Goal: Task Accomplishment & Management: Use online tool/utility

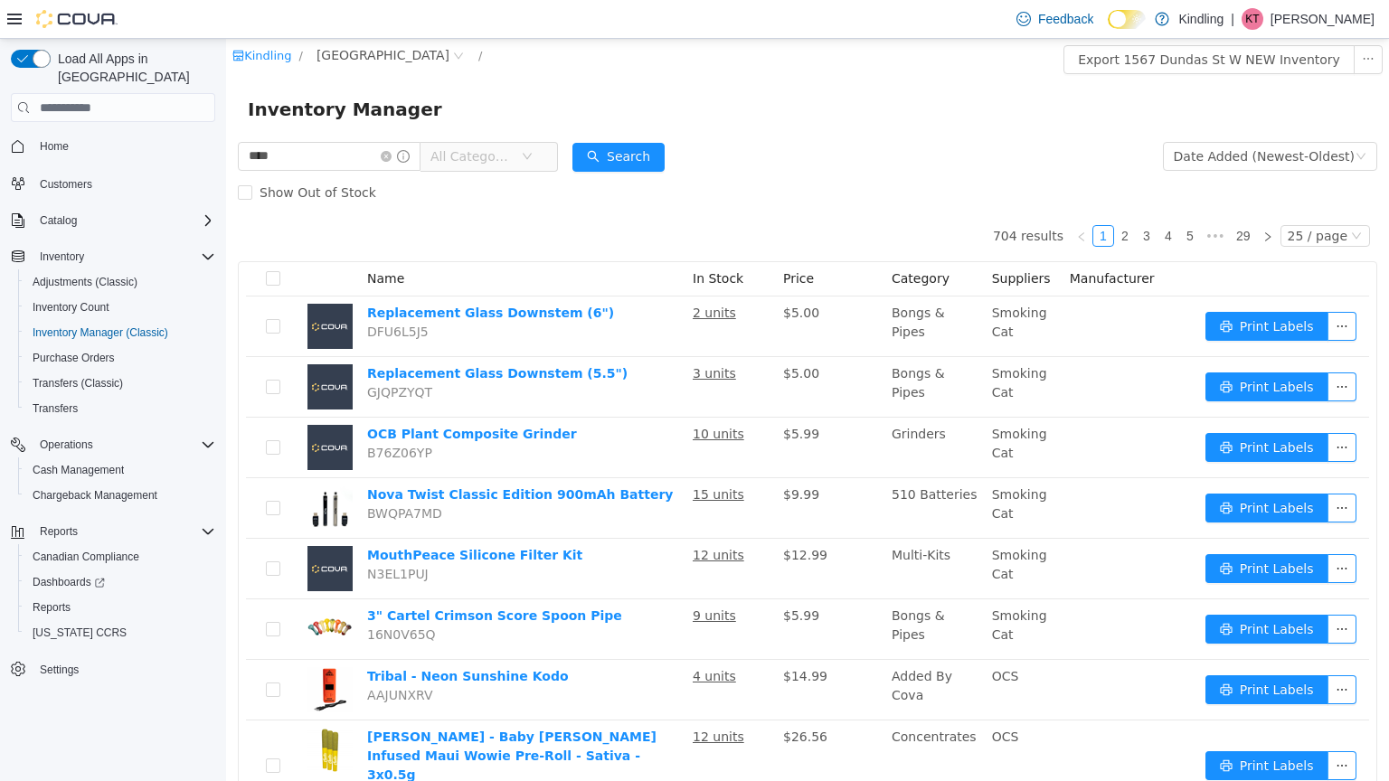
click at [533, 154] on icon "icon: down" at bounding box center [527, 156] width 11 height 11
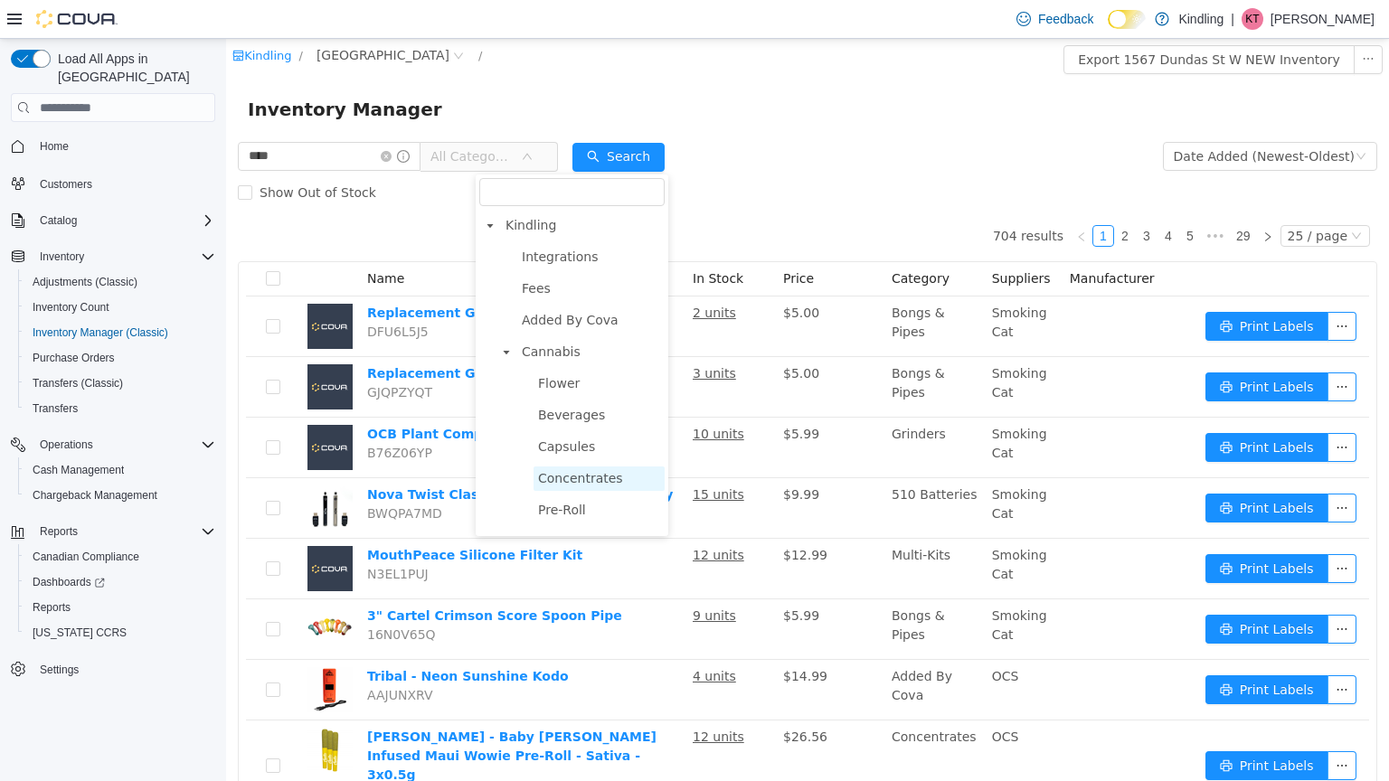
click at [589, 478] on span "Concentrates" at bounding box center [580, 478] width 85 height 14
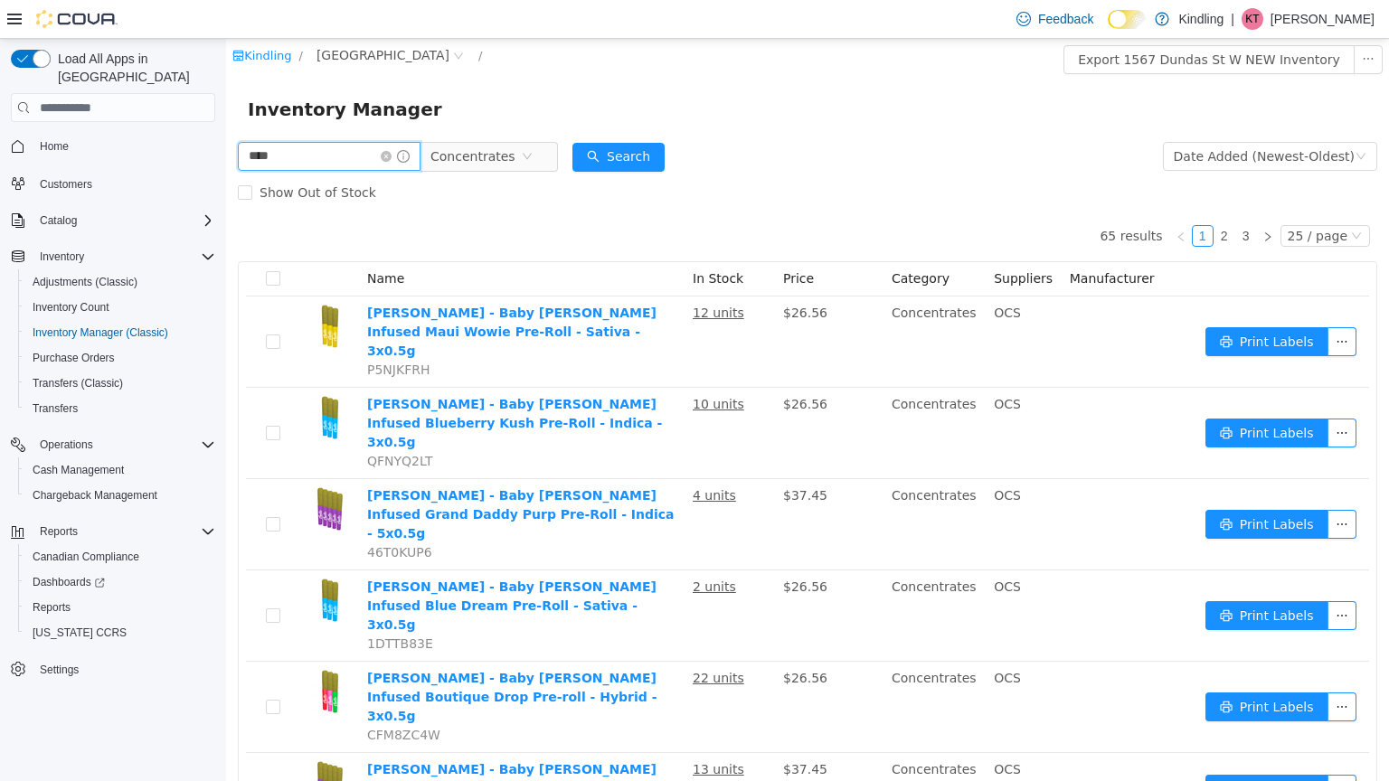
click at [316, 160] on input "****" at bounding box center [329, 156] width 183 height 29
type input "*"
click at [405, 51] on span "1567 Dundas St W NEW" at bounding box center [383, 55] width 133 height 20
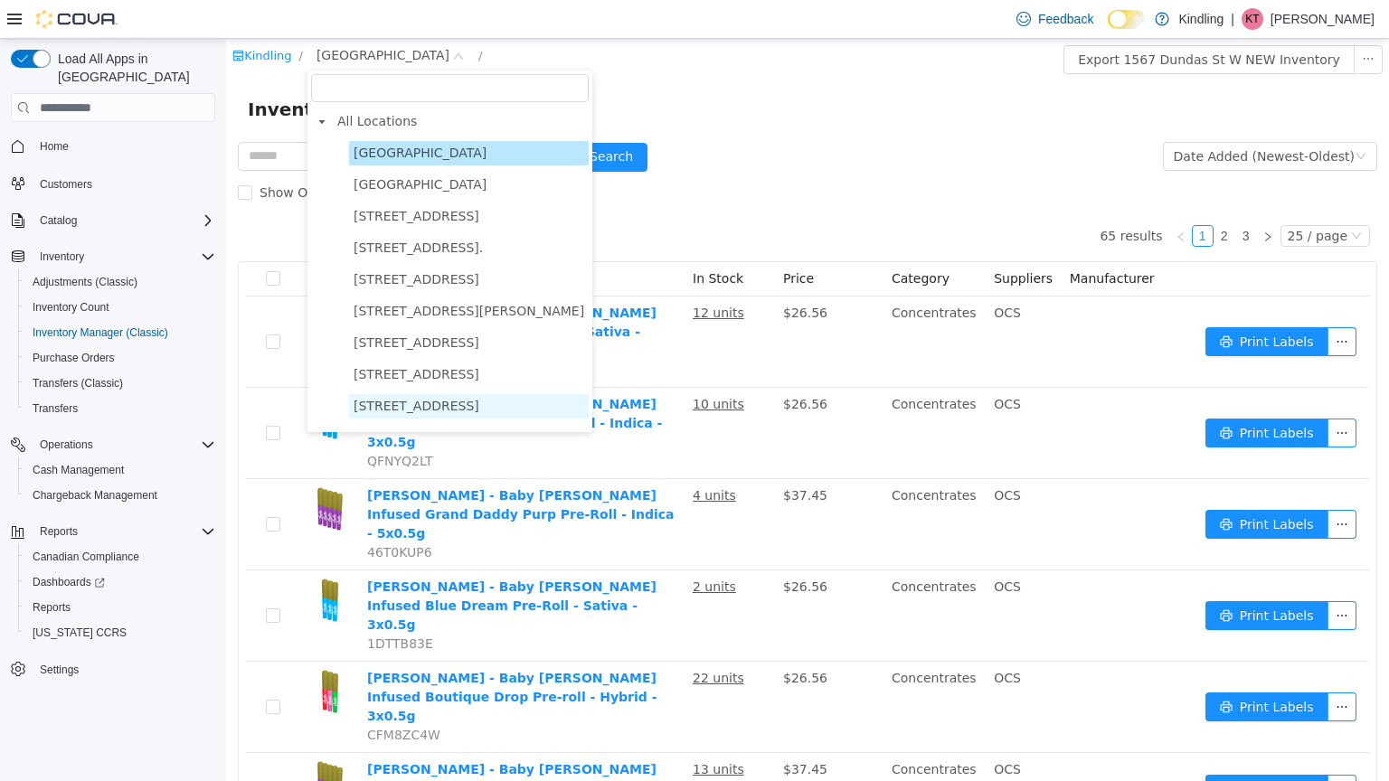
click at [456, 403] on span "850 Eglinton Avenue" at bounding box center [417, 406] width 126 height 14
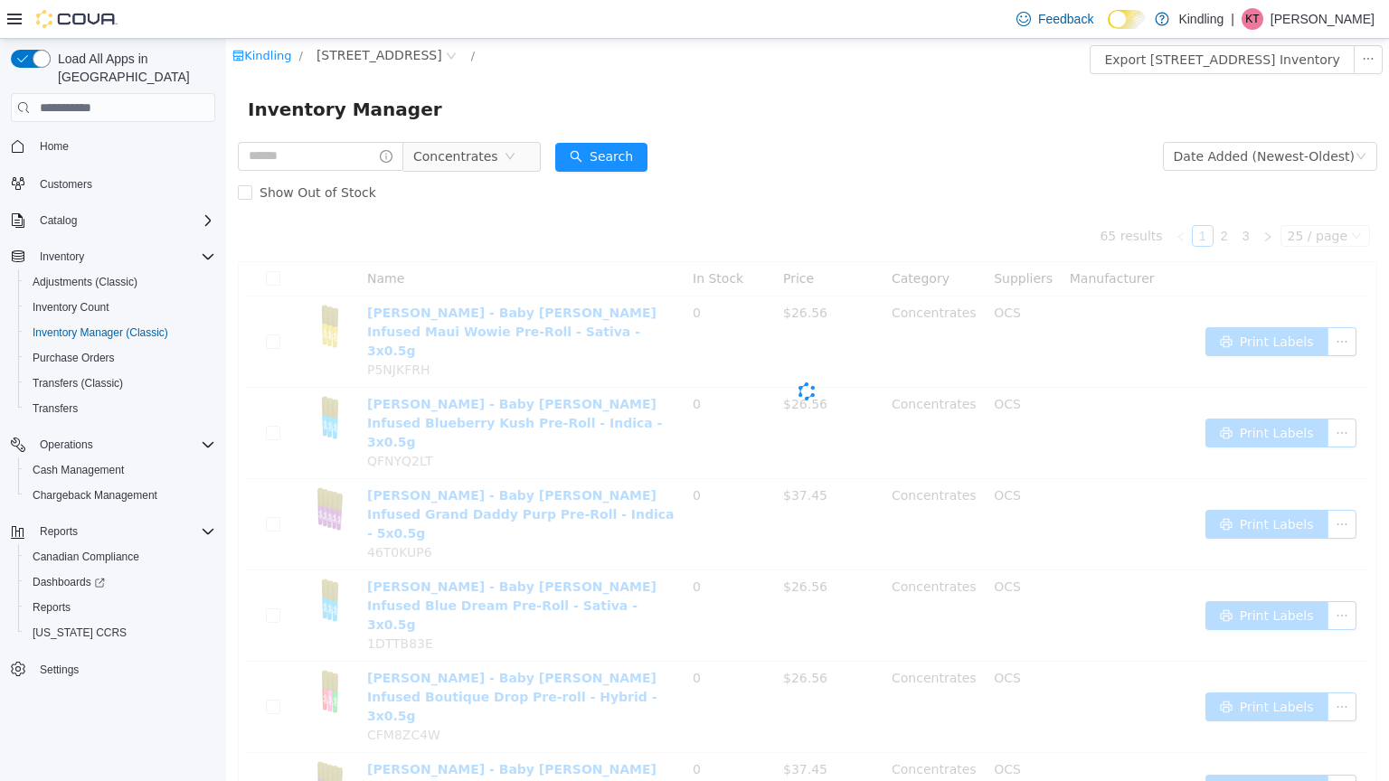
click at [456, 403] on div "Cova-Icon" at bounding box center [808, 392] width 1140 height 362
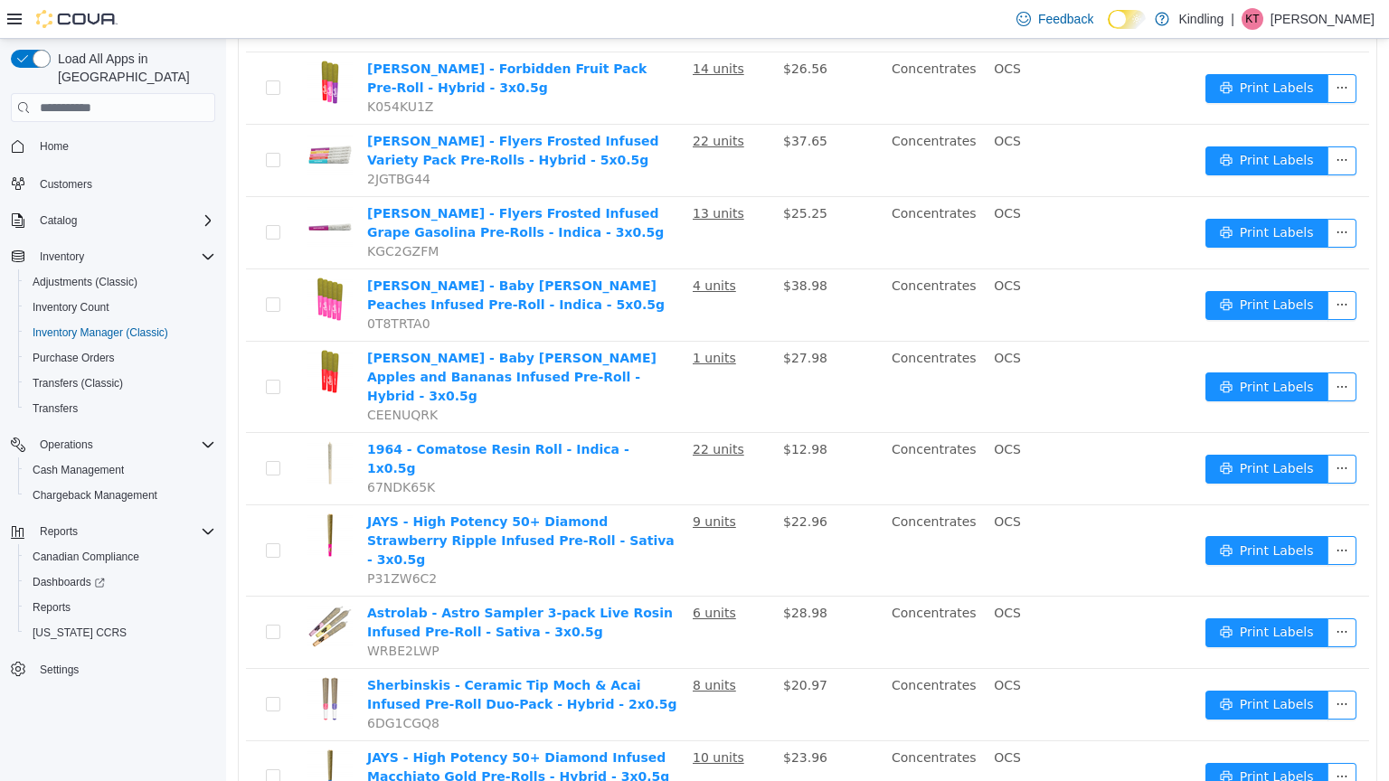
scroll to position [960, 0]
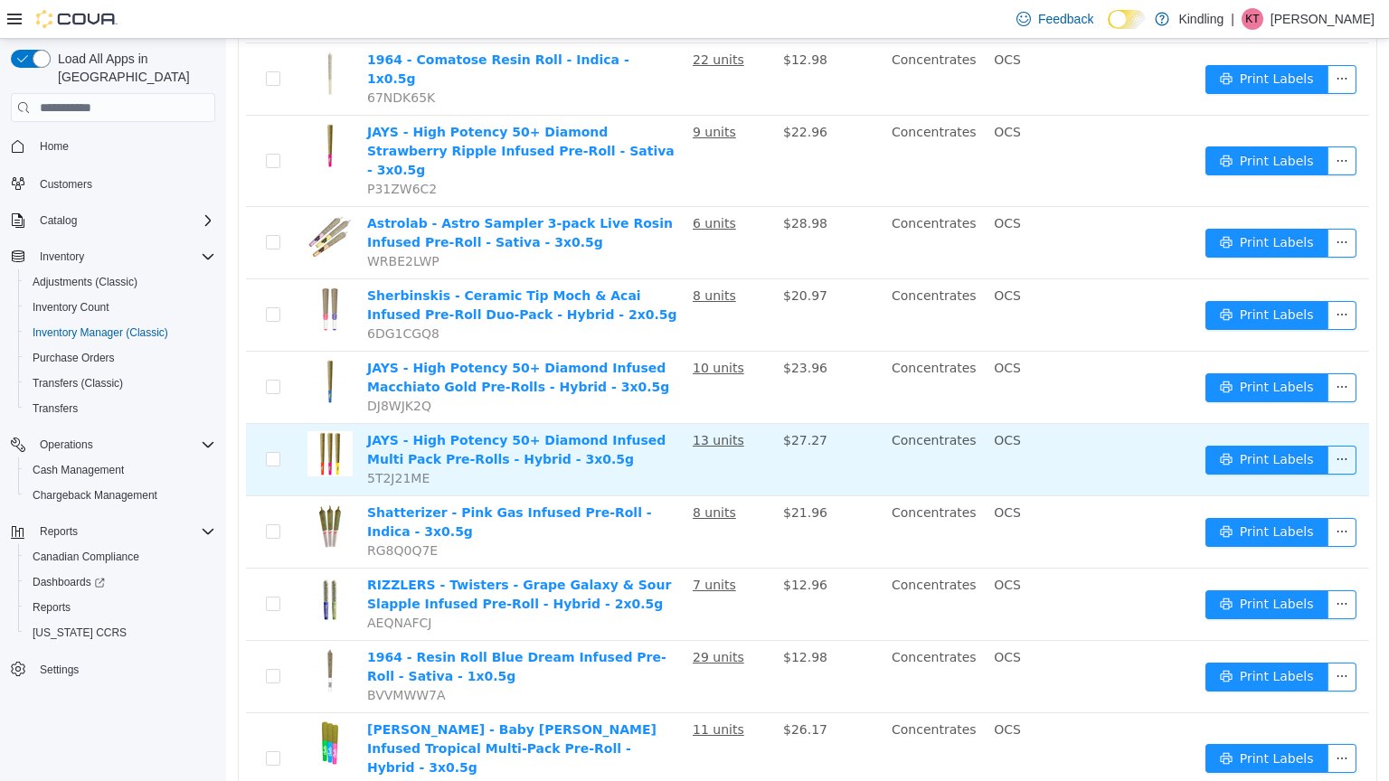
scroll to position [0, 0]
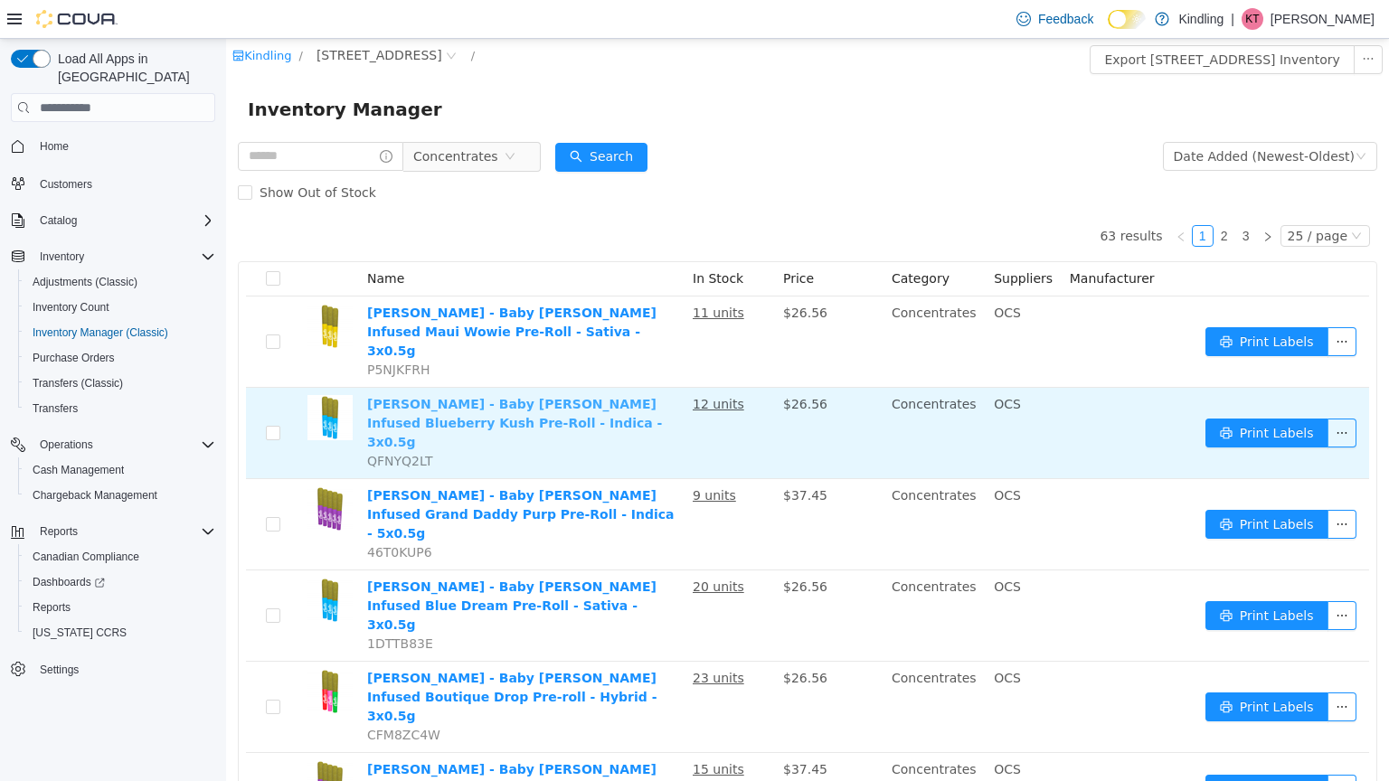
click at [418, 397] on link "Jeeter - Baby Jeeter Infused Blueberry Kush Pre-Roll - Indica - 3x0.5g" at bounding box center [514, 423] width 295 height 52
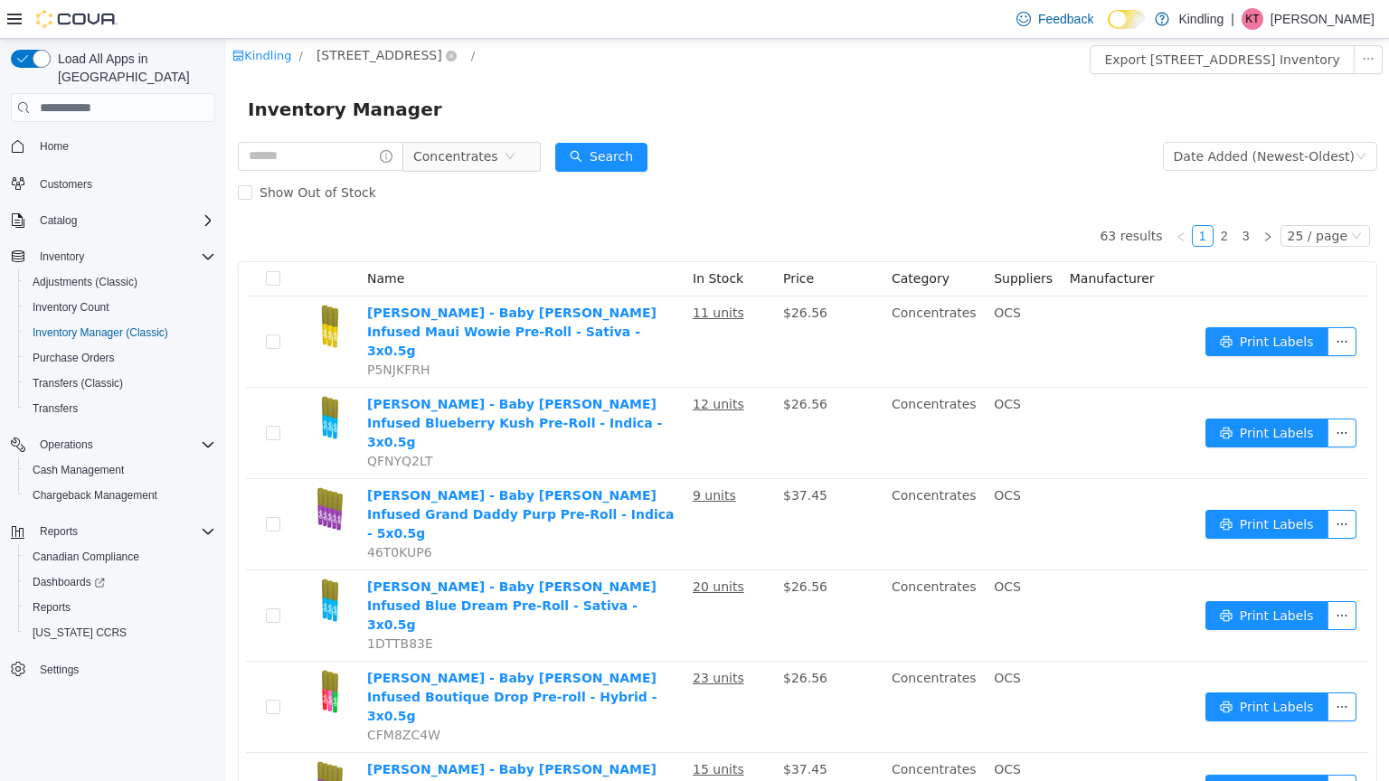
click at [419, 49] on span "850 Eglinton Avenue" at bounding box center [380, 55] width 126 height 20
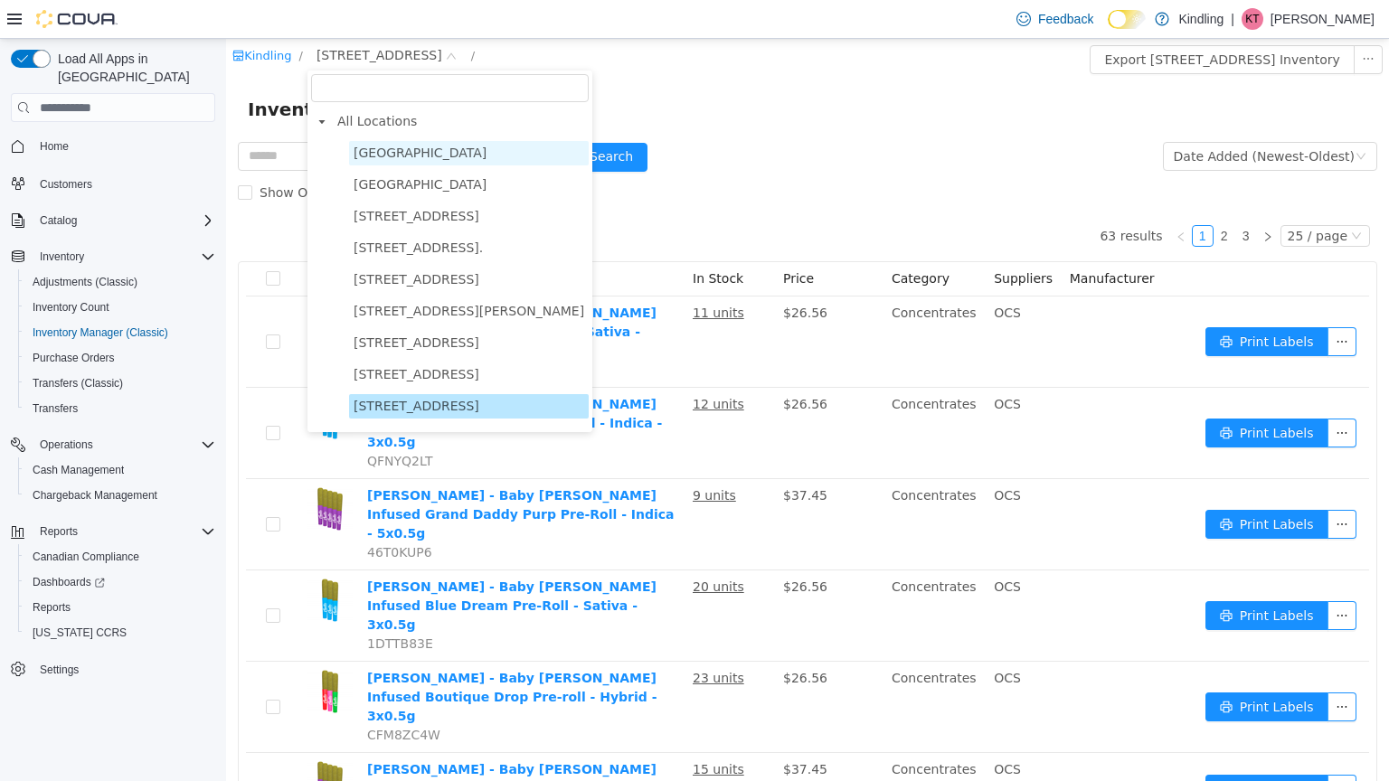
click at [436, 153] on span "1567 Dundas St W NEW" at bounding box center [420, 153] width 133 height 14
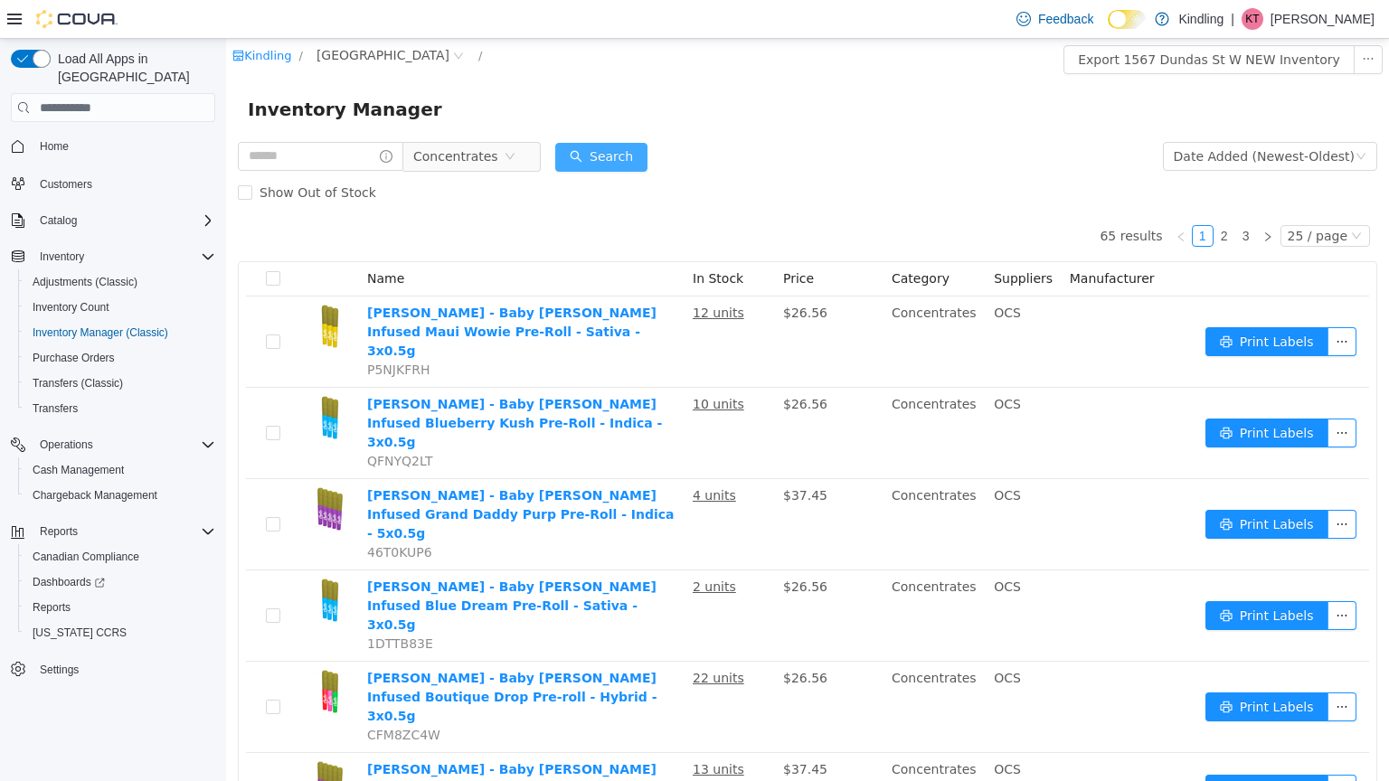
click at [648, 153] on button "Search" at bounding box center [601, 157] width 92 height 29
